Goal: Check status: Check status

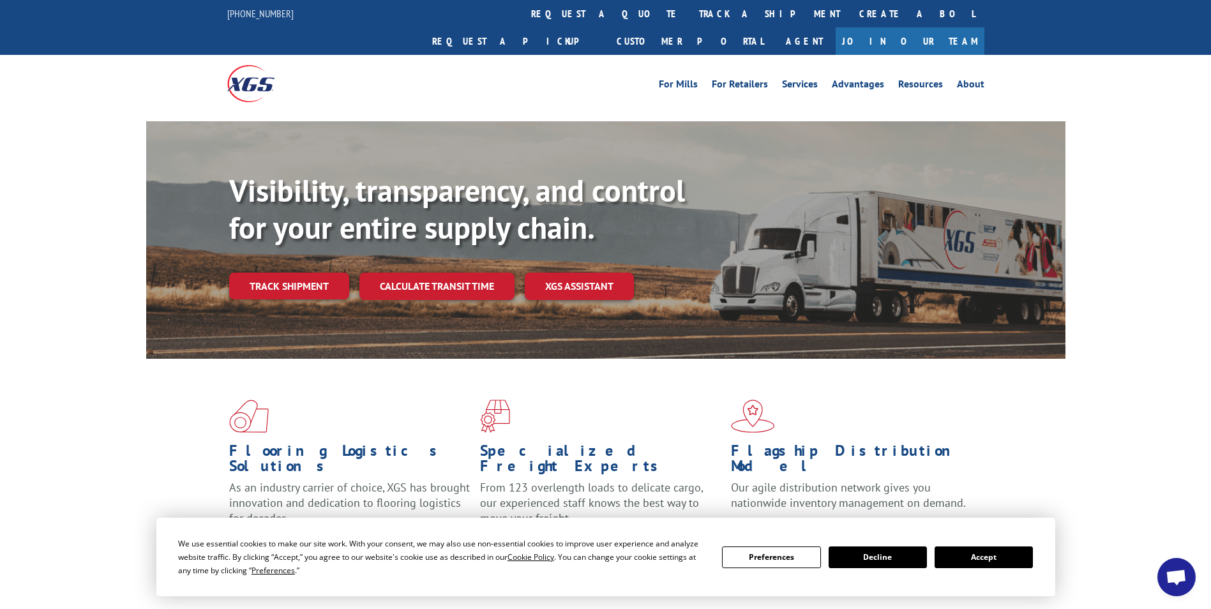
click at [979, 555] on button "Accept" at bounding box center [983, 557] width 98 height 22
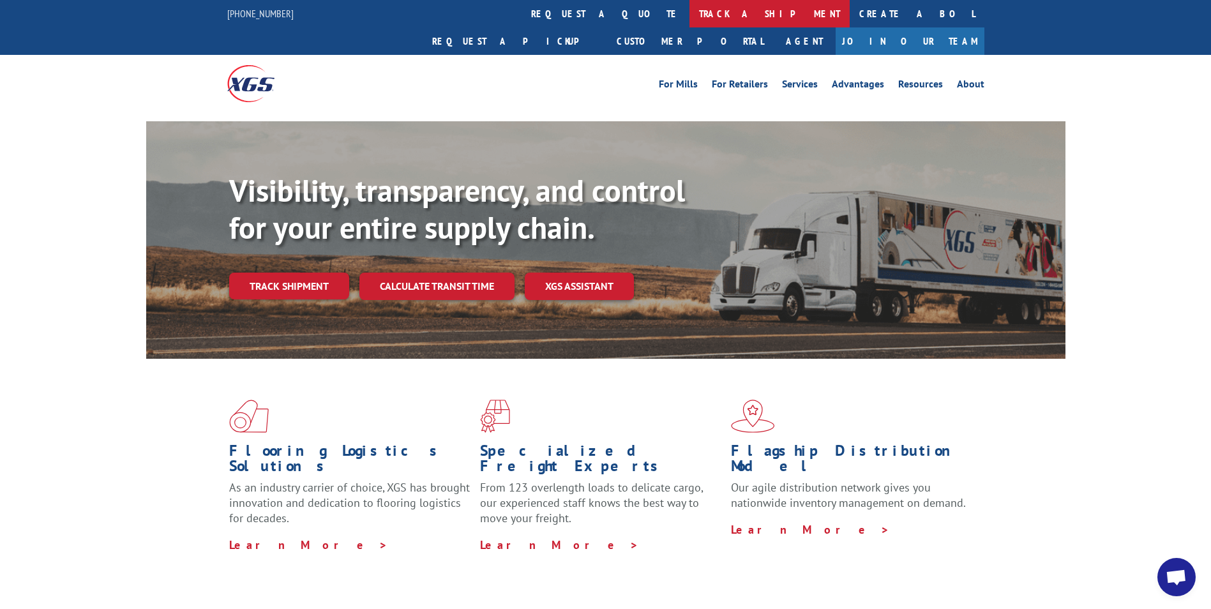
click at [689, 18] on link "track a shipment" at bounding box center [769, 13] width 160 height 27
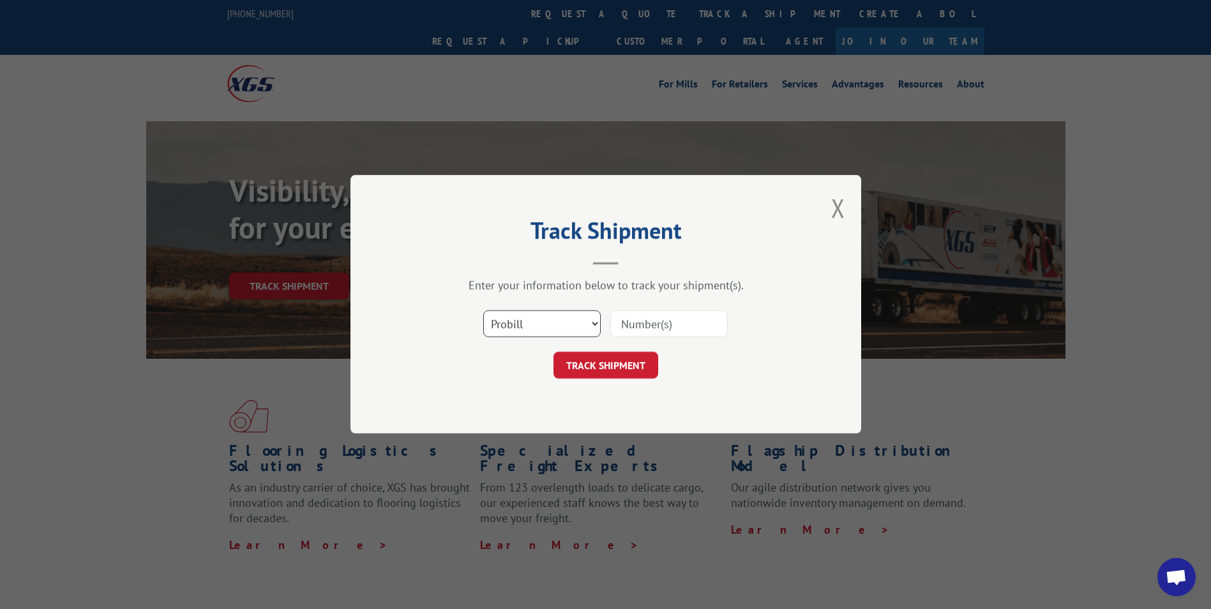
click at [562, 328] on select "Select category... Probill BOL PO" at bounding box center [541, 324] width 117 height 27
select select "bol"
click at [483, 311] on select "Select category... Probill BOL PO" at bounding box center [541, 324] width 117 height 27
click at [640, 330] on input at bounding box center [668, 324] width 117 height 27
paste input "6835930"
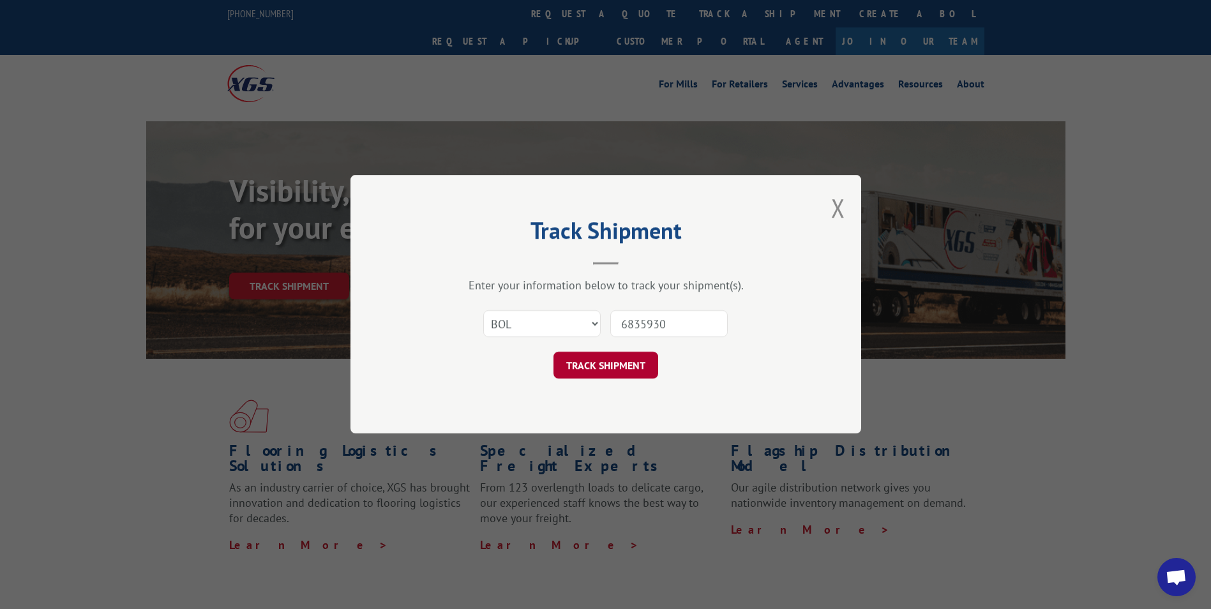
type input "6835930"
drag, startPoint x: 629, startPoint y: 369, endPoint x: 627, endPoint y: 384, distance: 14.7
click at [633, 378] on button "TRACK SHIPMENT" at bounding box center [605, 365] width 105 height 27
